Goal: Information Seeking & Learning: Learn about a topic

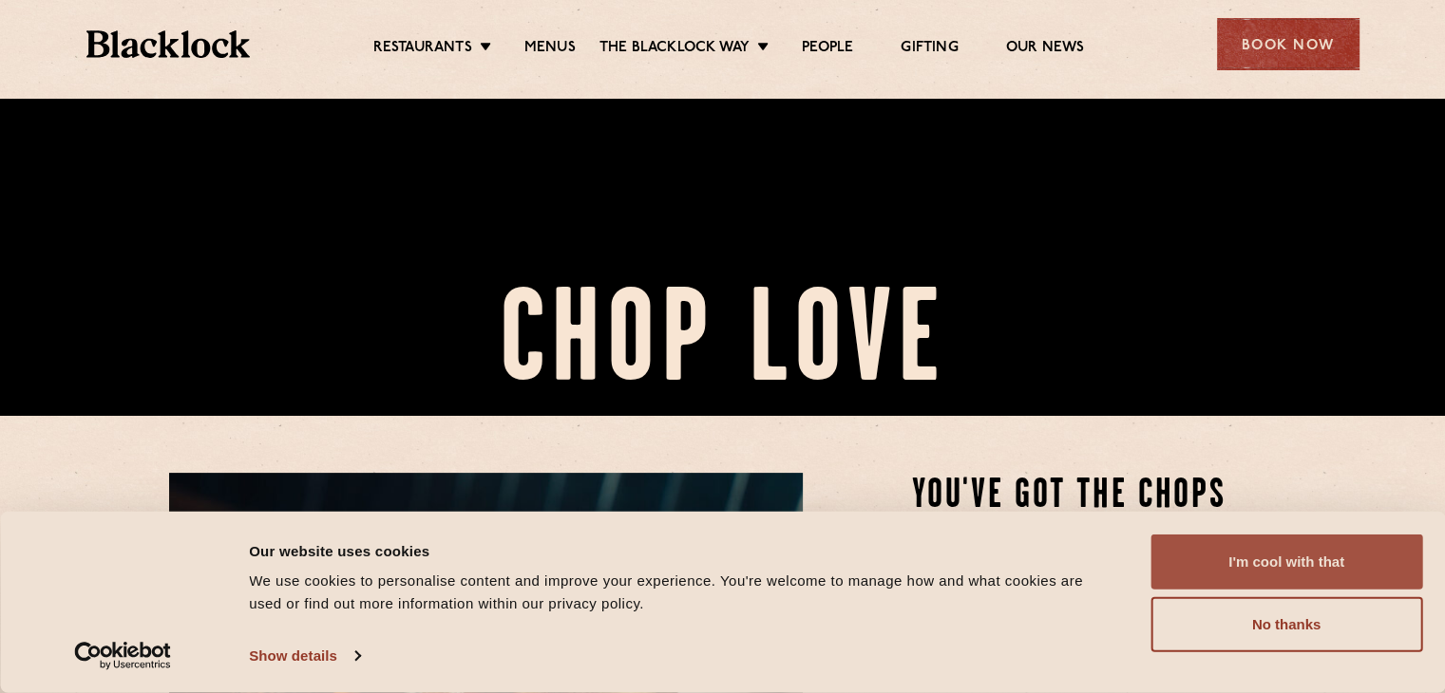
click at [1239, 559] on button "I'm cool with that" at bounding box center [1286, 562] width 272 height 55
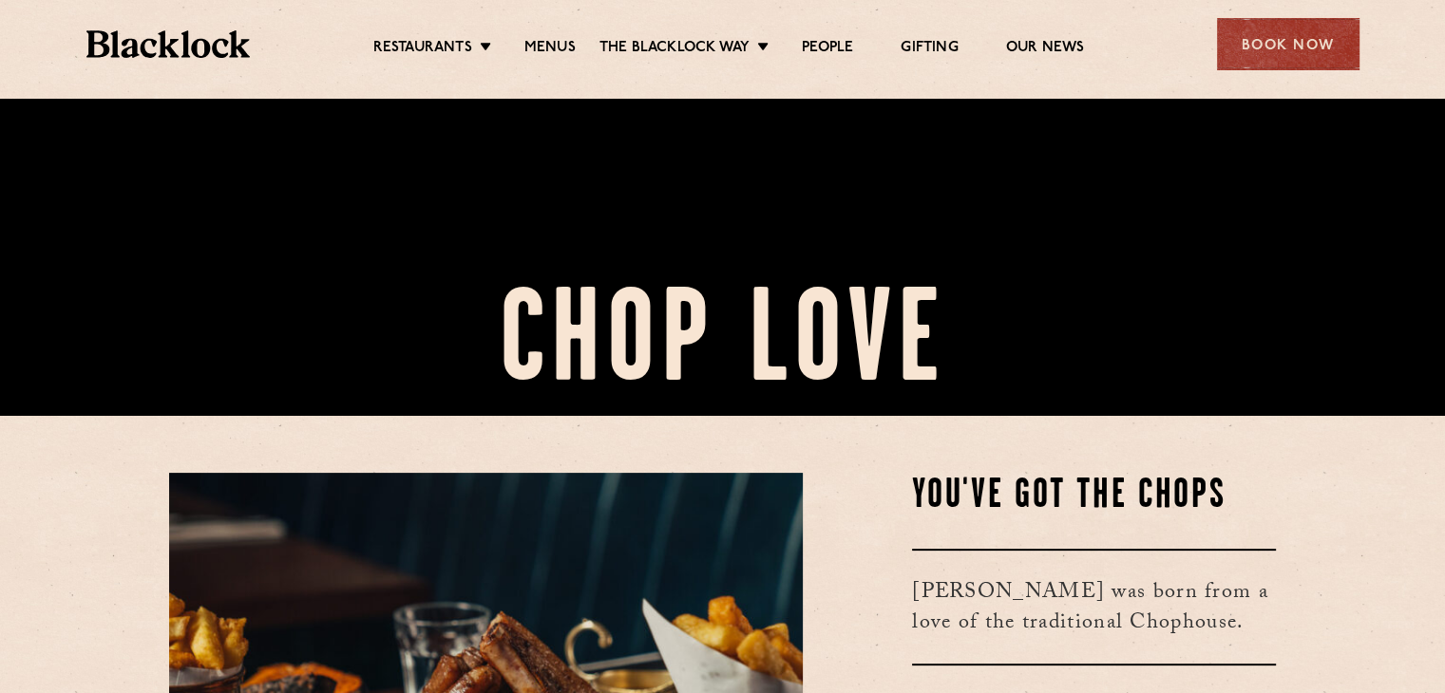
click at [532, 35] on ul "Restaurants Soho City Shoreditch Covent Garden Canary Wharf Manchester Birmingh…" at bounding box center [728, 44] width 957 height 30
click at [536, 40] on link "Menus" at bounding box center [549, 49] width 51 height 21
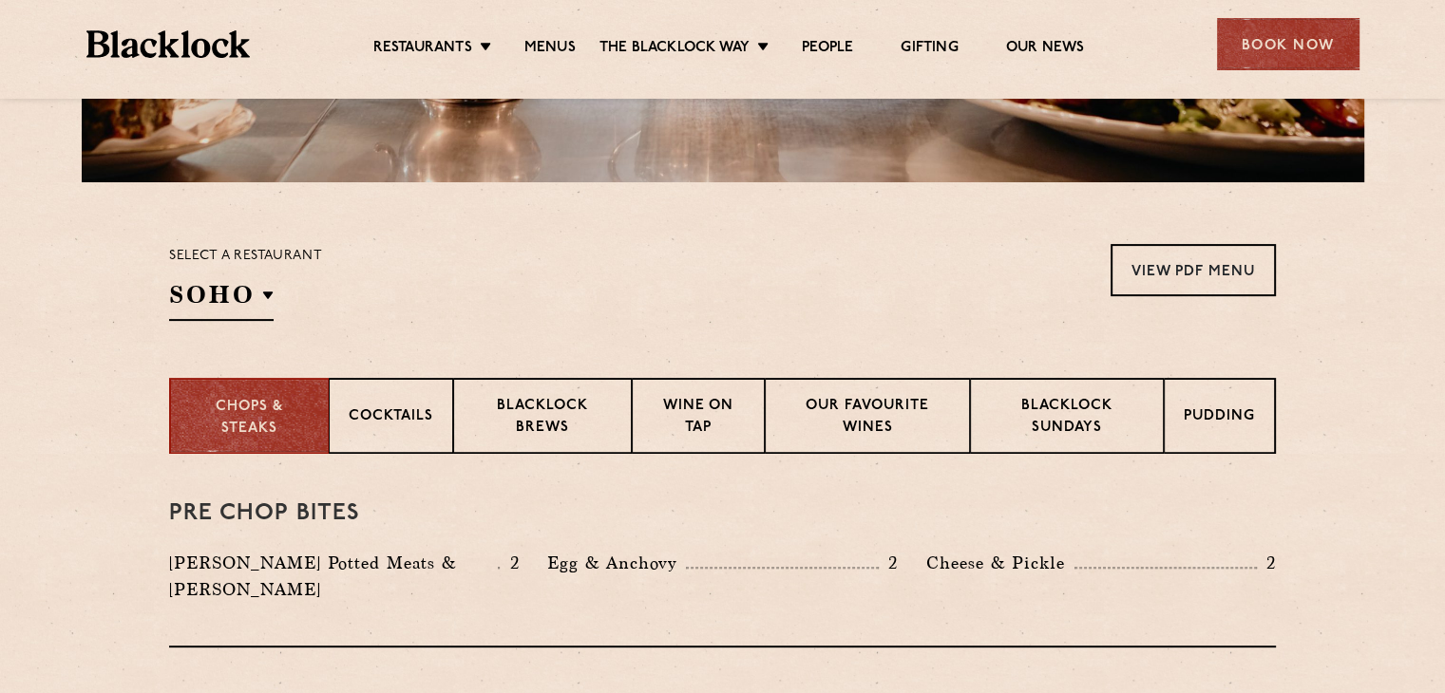
scroll to position [508, 0]
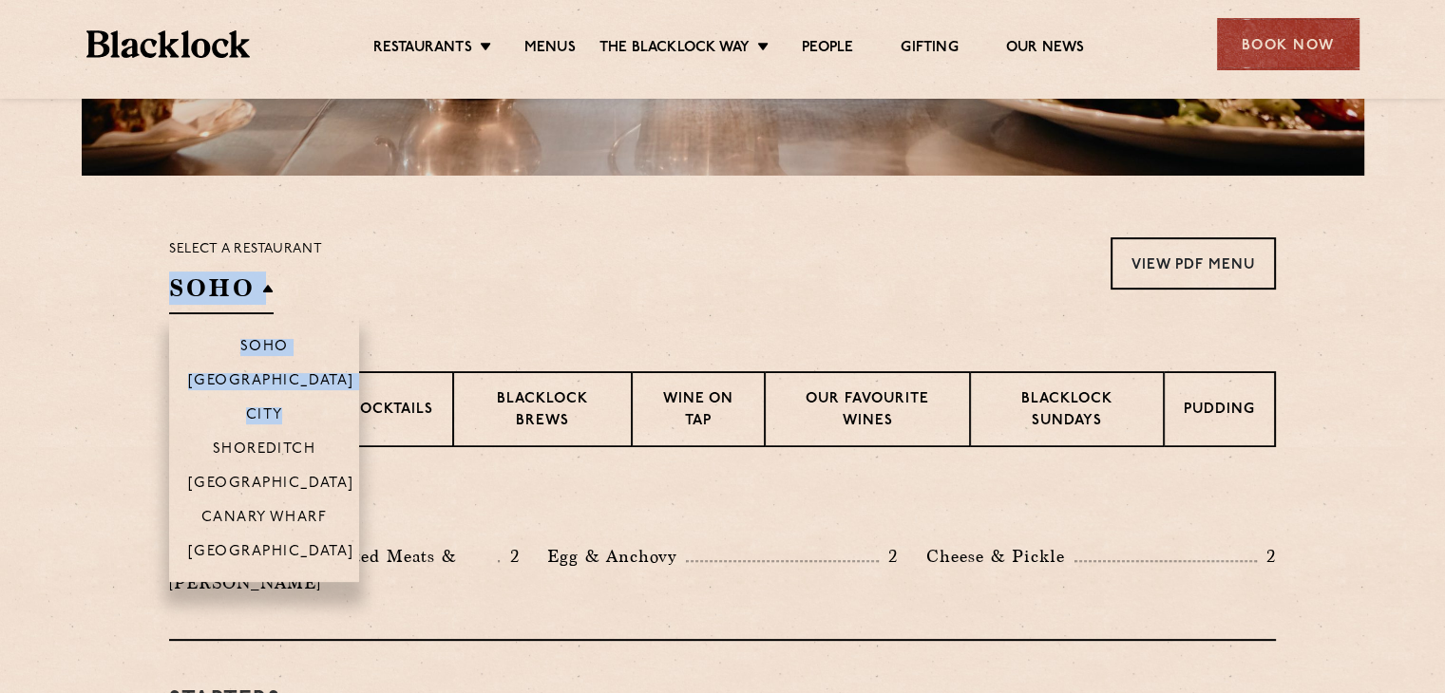
drag, startPoint x: 217, startPoint y: 313, endPoint x: 282, endPoint y: 401, distance: 110.0
click at [274, 314] on div "SOHO Soho [GEOGRAPHIC_DATA] [GEOGRAPHIC_DATA] [GEOGRAPHIC_DATA] [GEOGRAPHIC_DAT…" at bounding box center [221, 293] width 104 height 43
click at [273, 414] on p "City" at bounding box center [264, 416] width 37 height 19
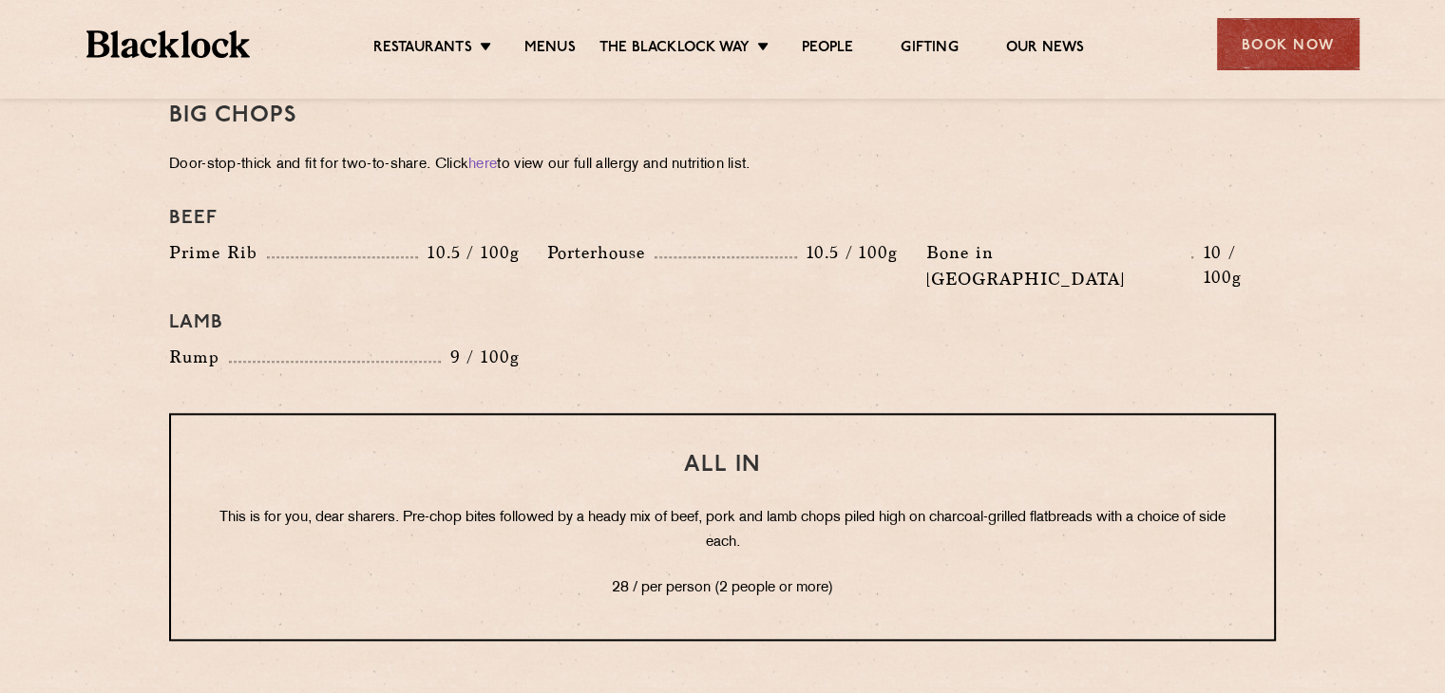
scroll to position [2171, 0]
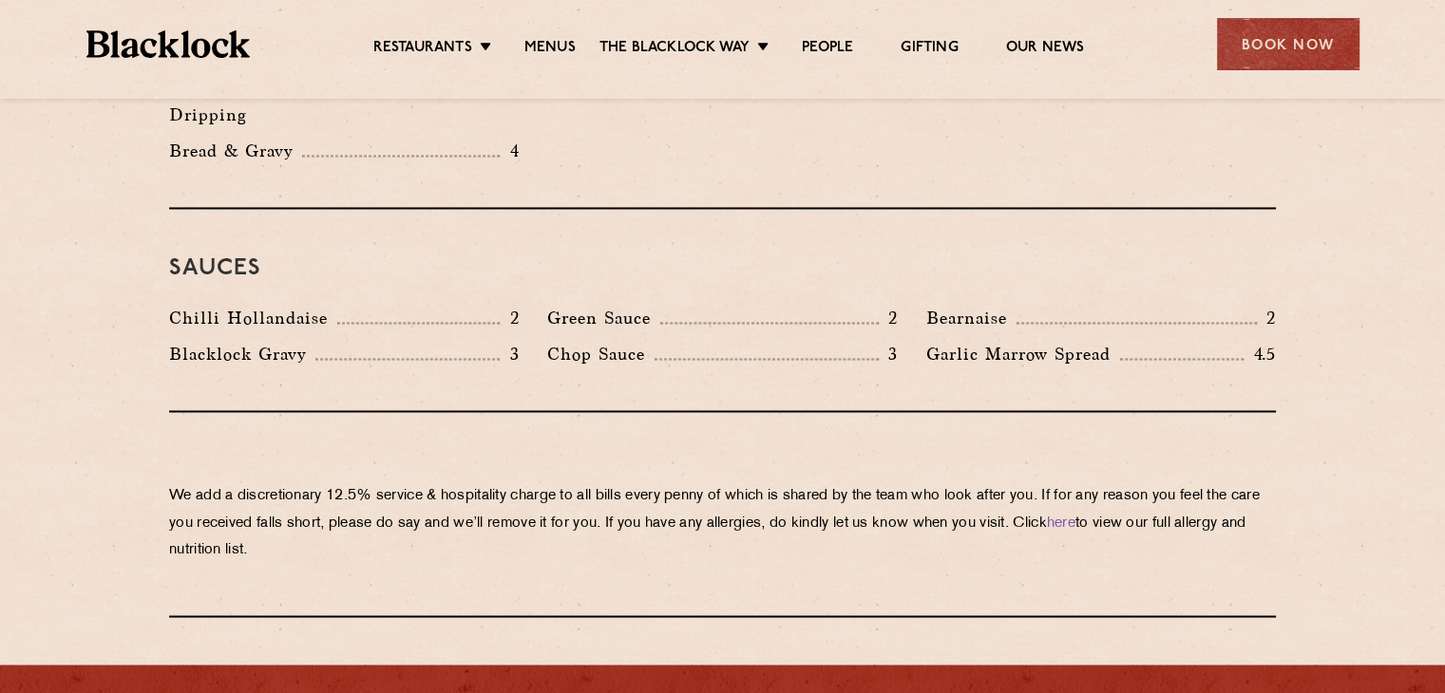
click at [835, 483] on p "We add a discretionary 12.5% service & hospitality charge to all bills every [P…" at bounding box center [722, 523] width 1107 height 80
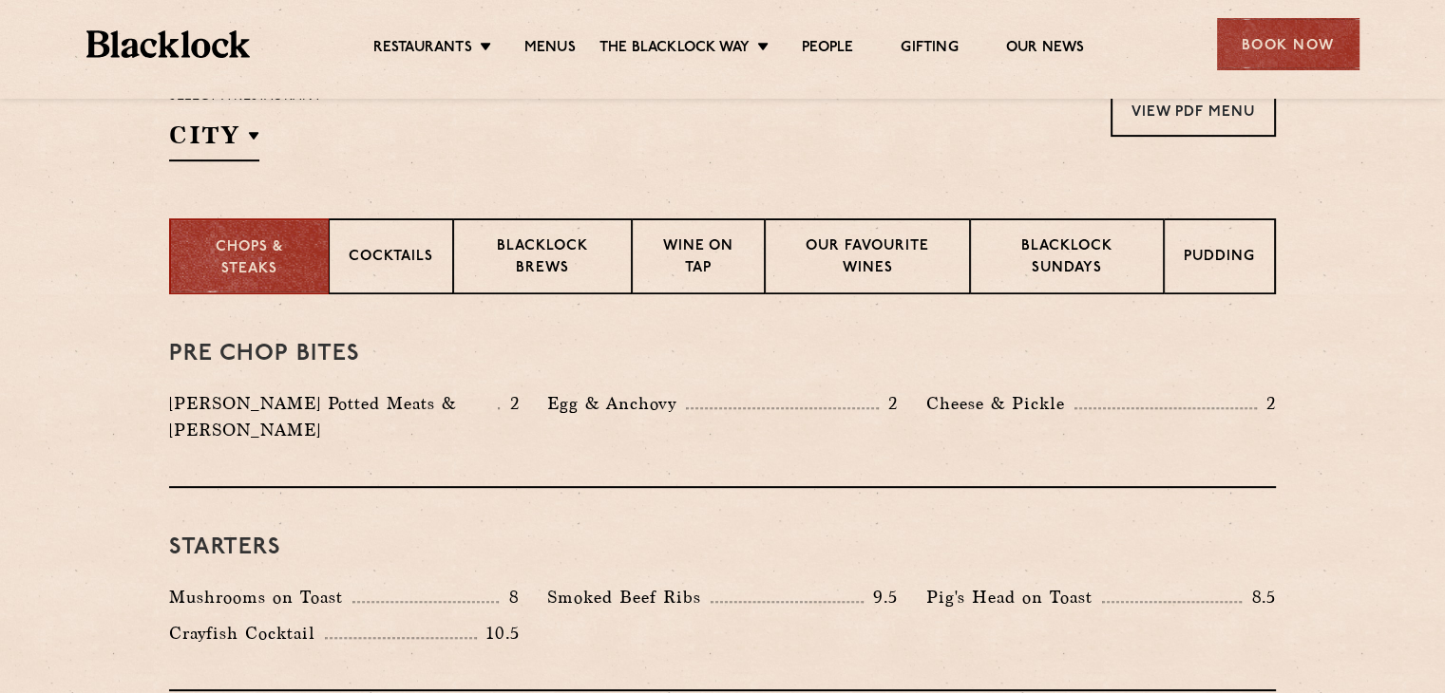
scroll to position [722, 0]
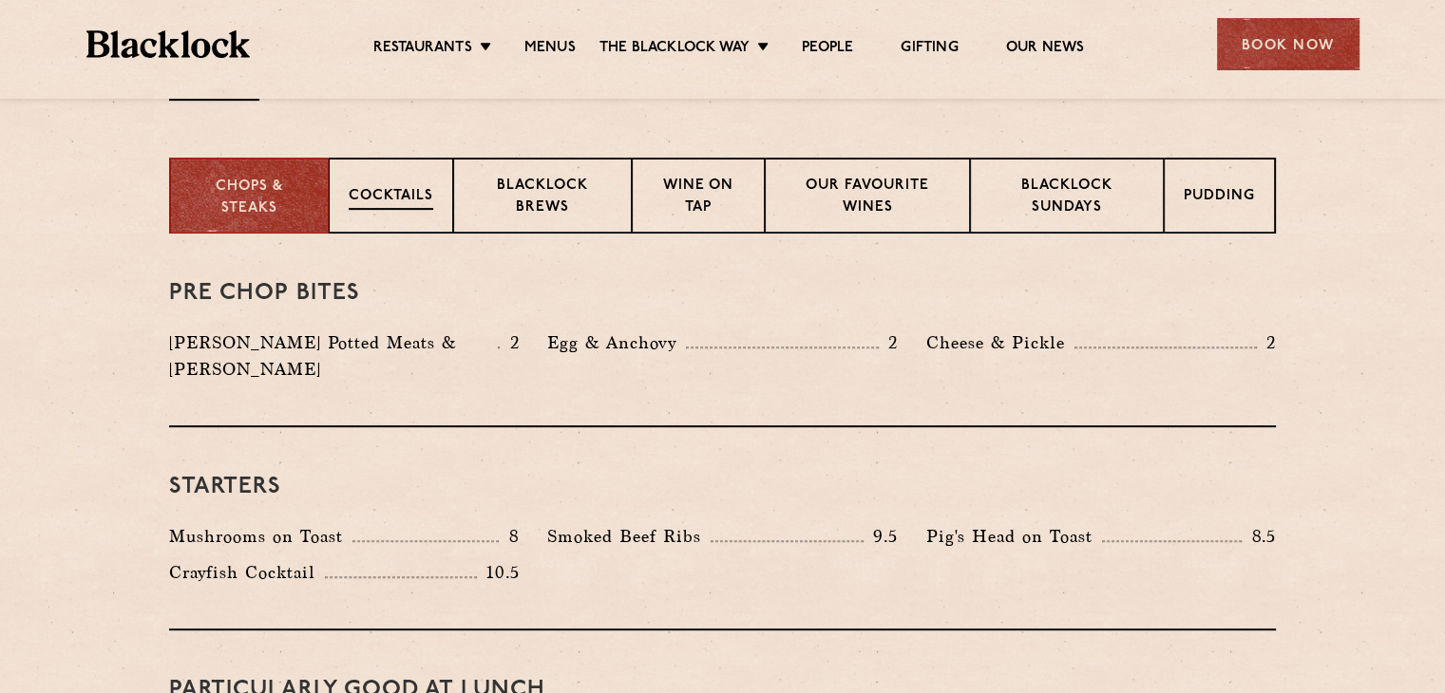
click at [400, 229] on div "Cocktails" at bounding box center [391, 196] width 124 height 76
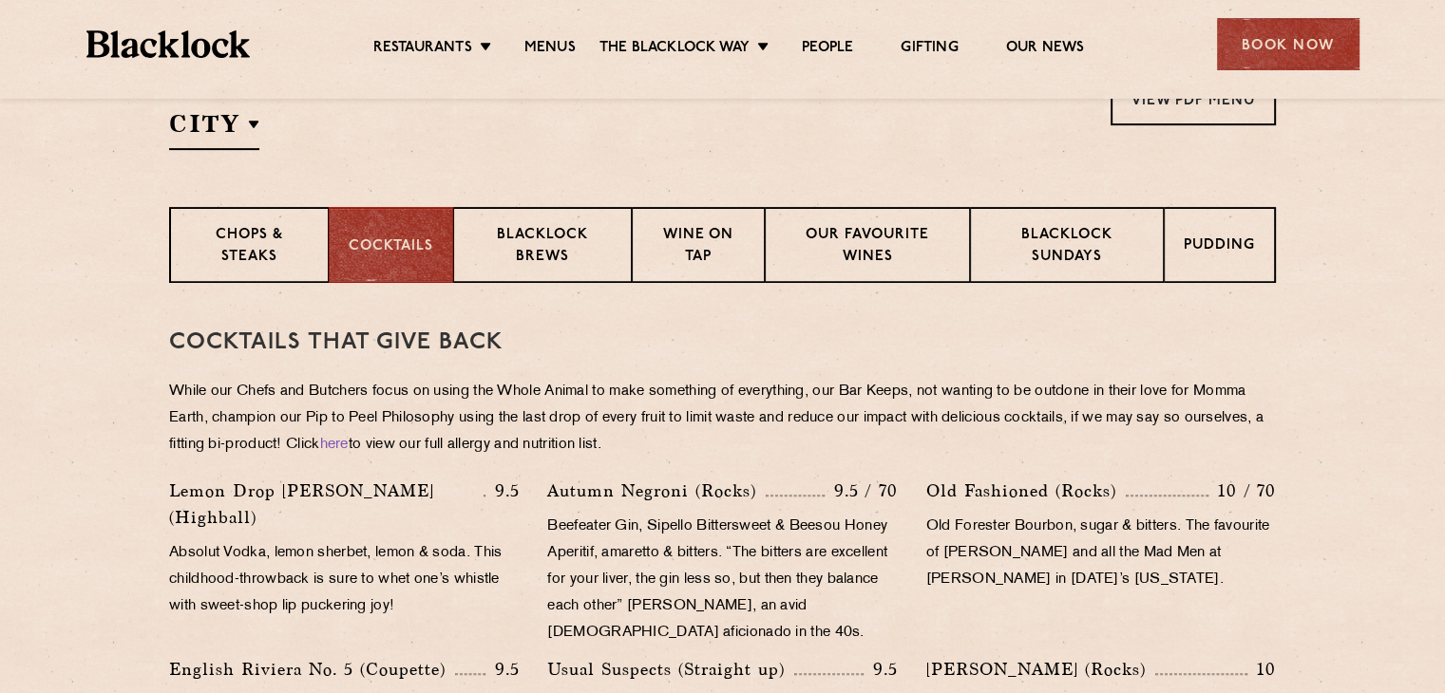
scroll to position [673, 0]
click at [591, 237] on p "Blacklock Brews" at bounding box center [542, 246] width 139 height 45
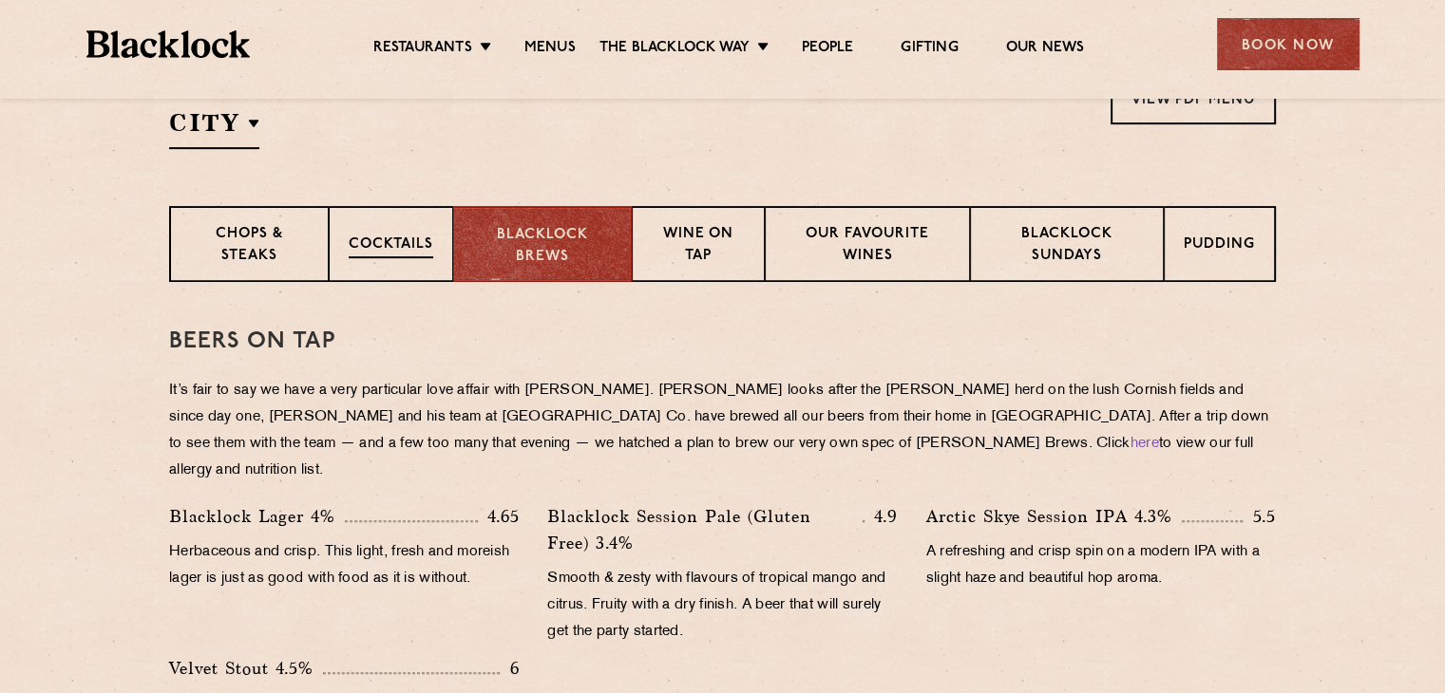
click at [381, 248] on p "Cocktails" at bounding box center [391, 247] width 85 height 24
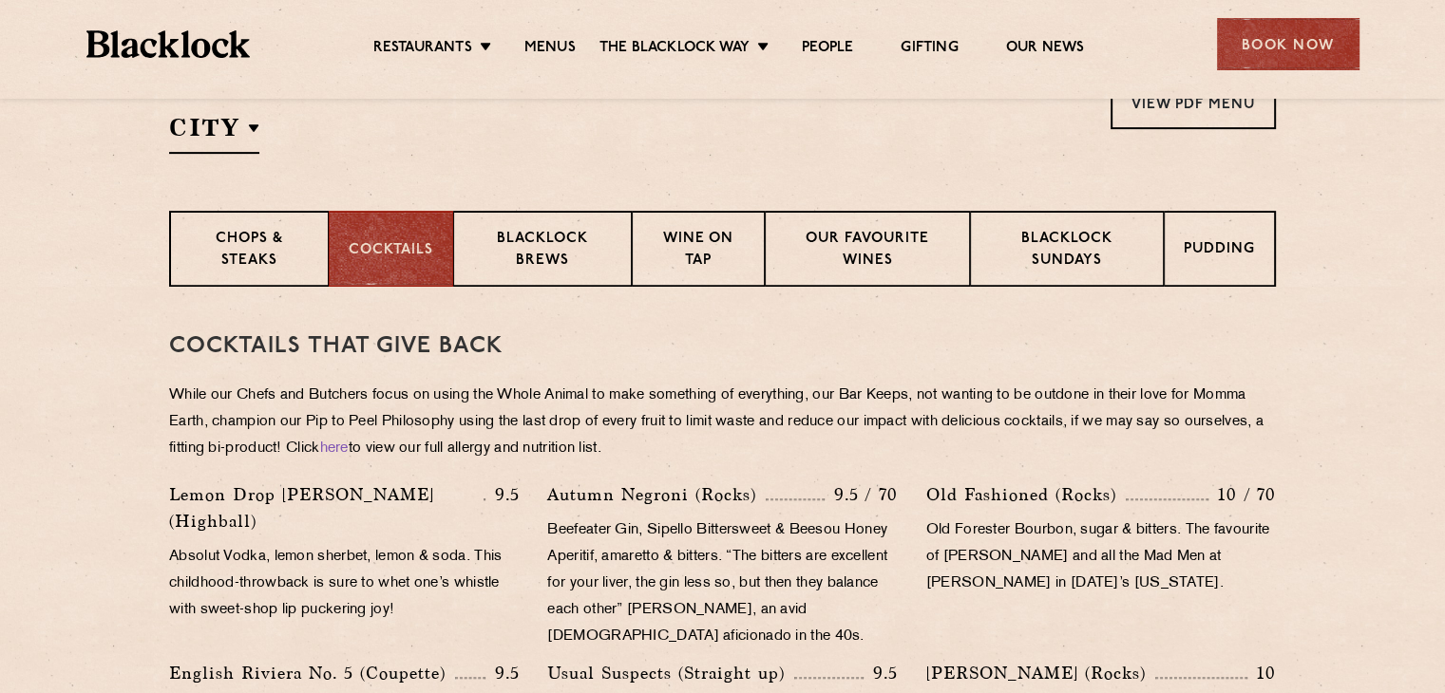
scroll to position [669, 0]
click at [266, 226] on div "Chops & Steaks" at bounding box center [248, 249] width 159 height 76
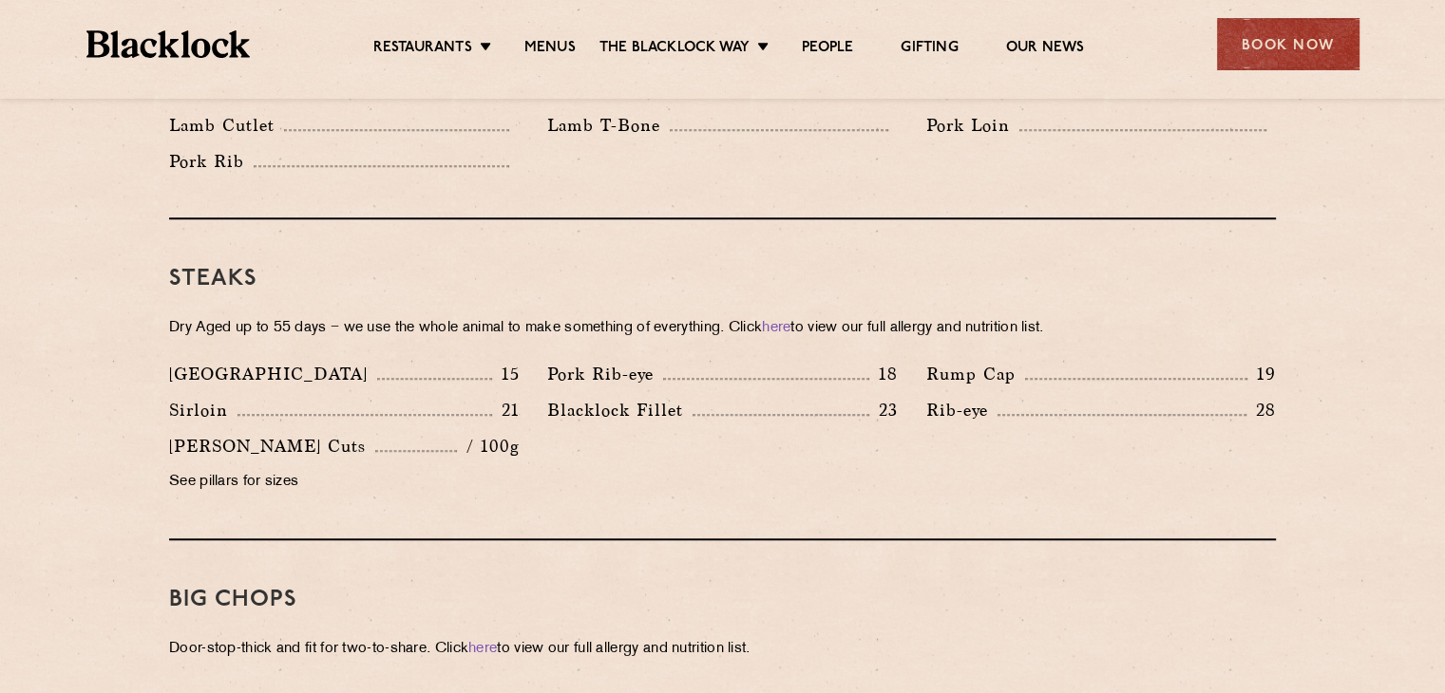
scroll to position [1768, 0]
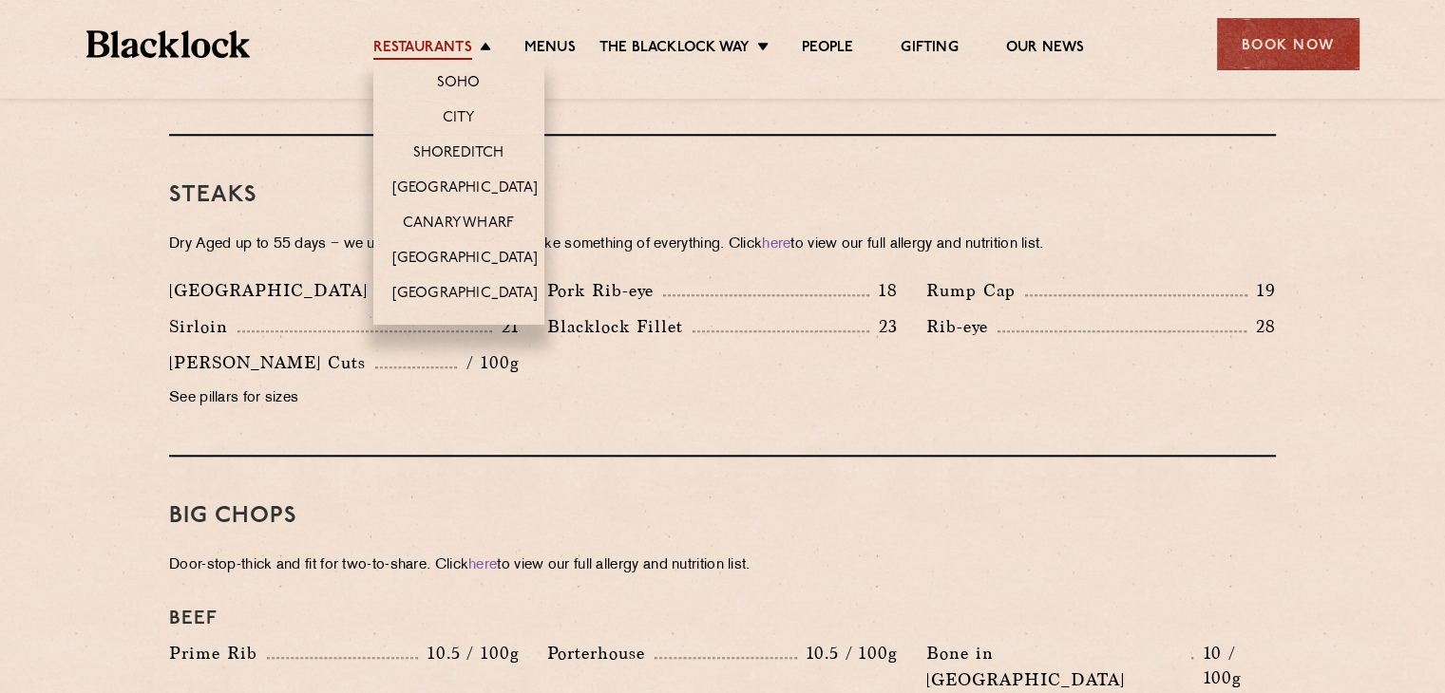
click at [456, 54] on link "Restaurants" at bounding box center [422, 49] width 99 height 21
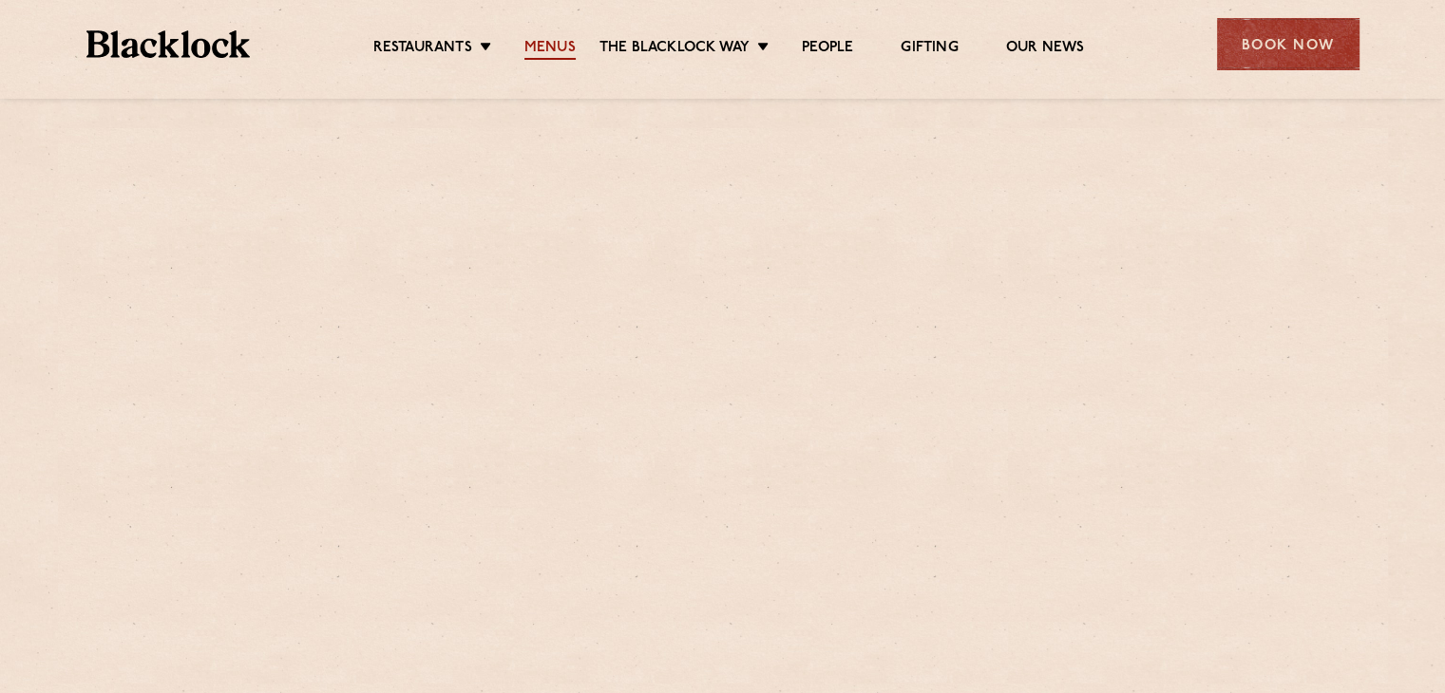
click at [546, 54] on link "Menus" at bounding box center [549, 49] width 51 height 21
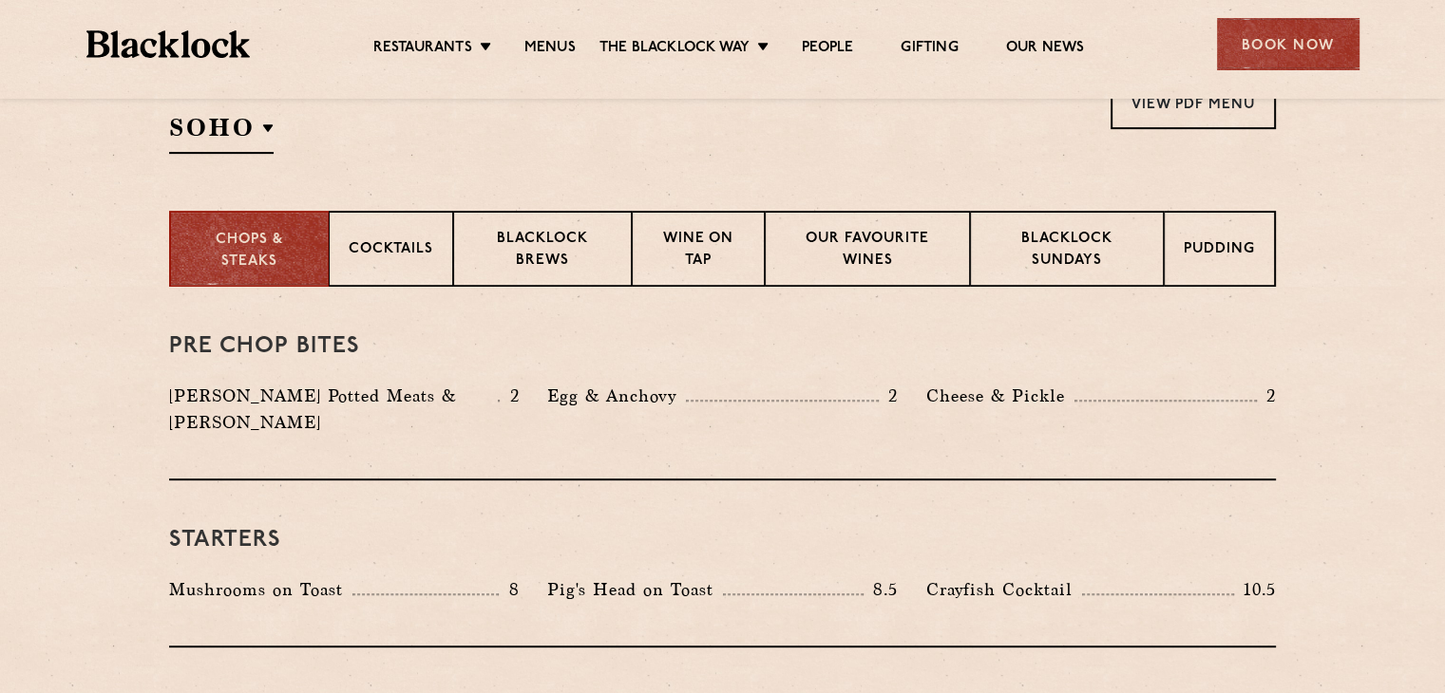
scroll to position [669, 0]
click at [1145, 221] on div "Blacklock Sundays" at bounding box center [1067, 249] width 194 height 76
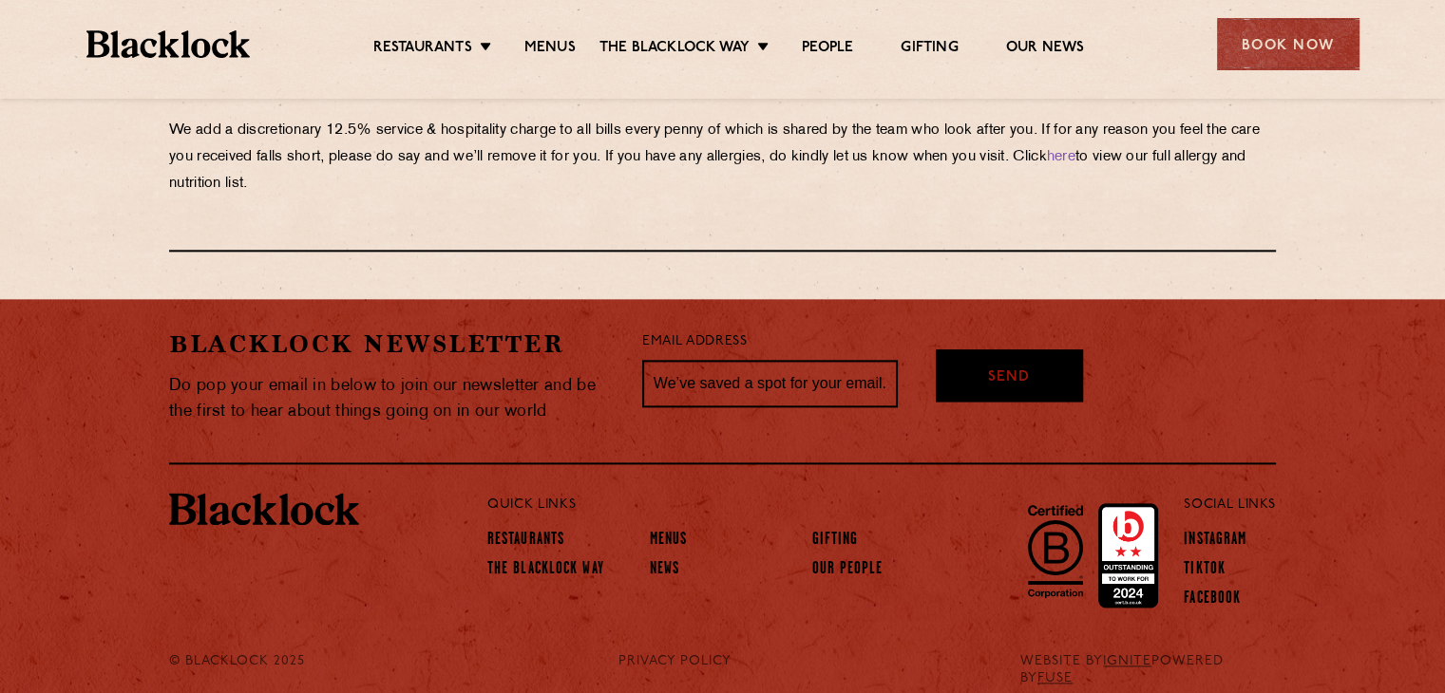
scroll to position [2264, 0]
